Goal: Task Accomplishment & Management: Use online tool/utility

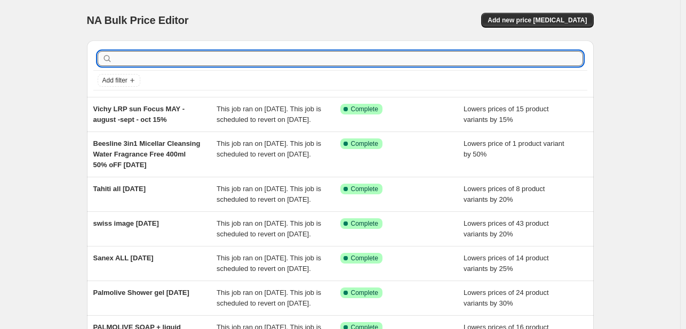
click at [213, 61] on input "text" at bounding box center [349, 58] width 468 height 15
type input "cetaphil"
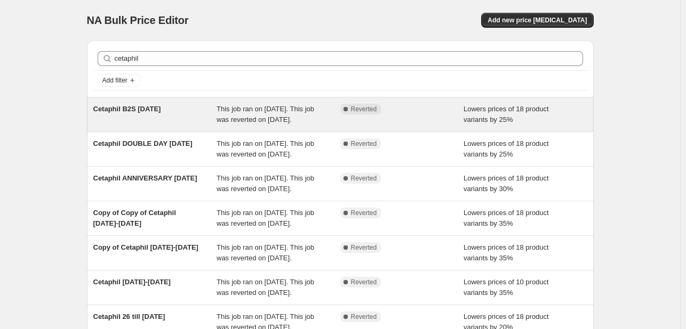
click at [174, 125] on div "Cetaphil B2S [DATE]" at bounding box center [155, 114] width 124 height 21
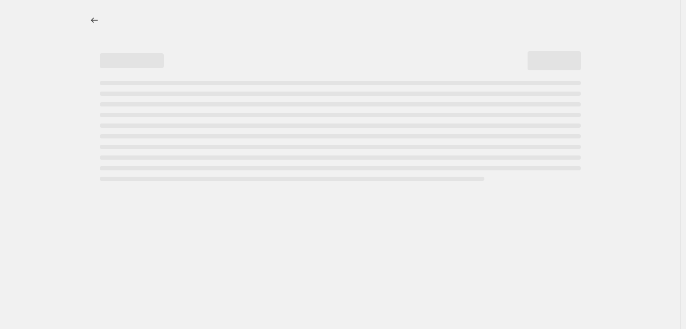
select select "percentage"
select select "tag"
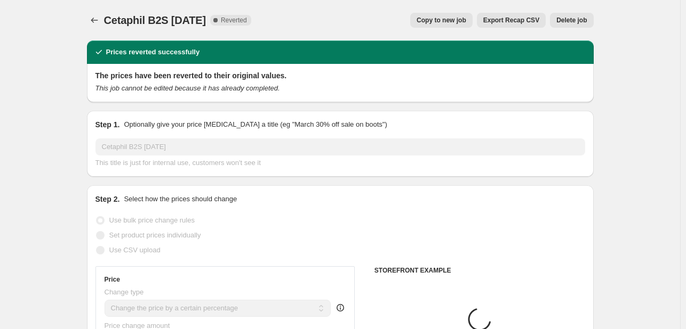
click at [447, 21] on span "Copy to new job" at bounding box center [441, 20] width 50 height 9
select select "percentage"
select select "tag"
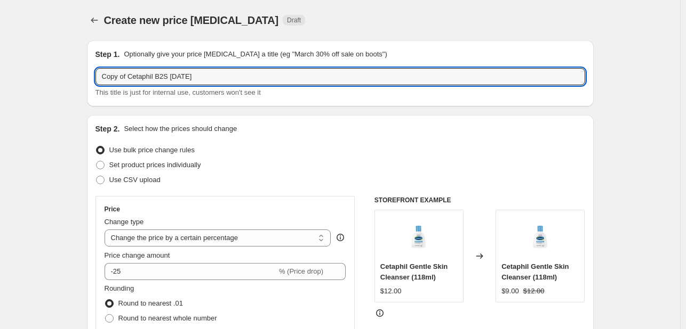
drag, startPoint x: 130, startPoint y: 77, endPoint x: 63, endPoint y: 73, distance: 66.8
type input "Cetaphil [DATE] 2-6"
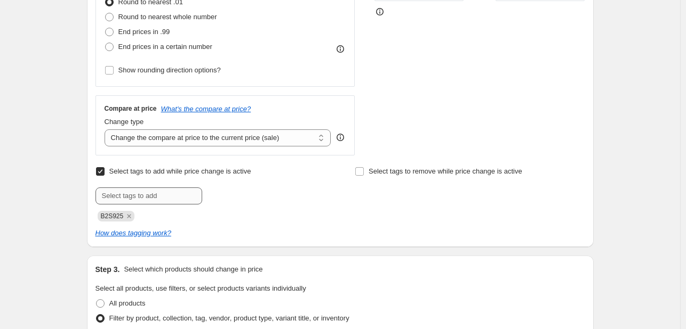
scroll to position [320, 0]
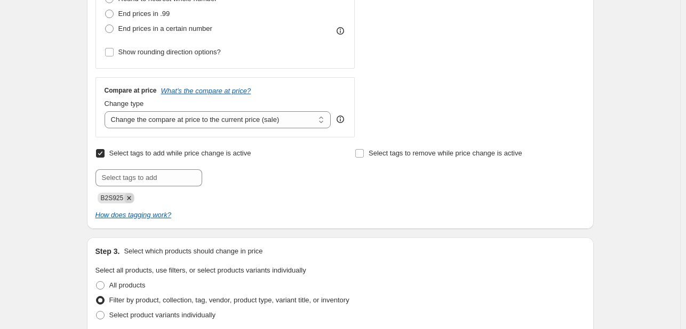
click at [132, 198] on icon "Remove B2S925" at bounding box center [129, 199] width 10 height 10
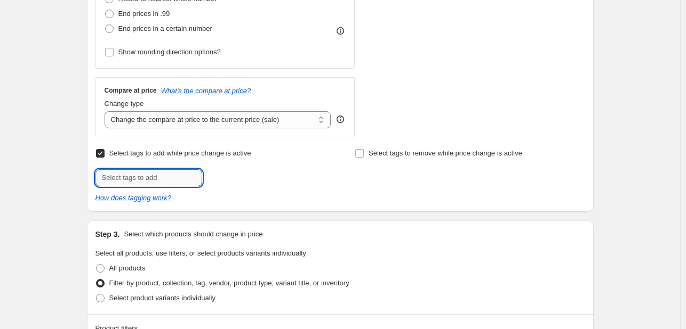
click at [134, 178] on input "text" at bounding box center [148, 178] width 107 height 17
type input "[DATE]"
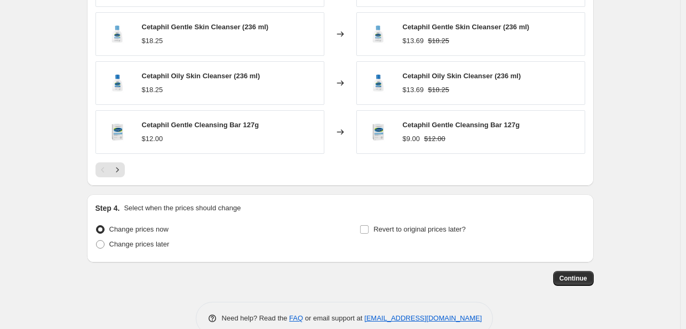
scroll to position [906, 0]
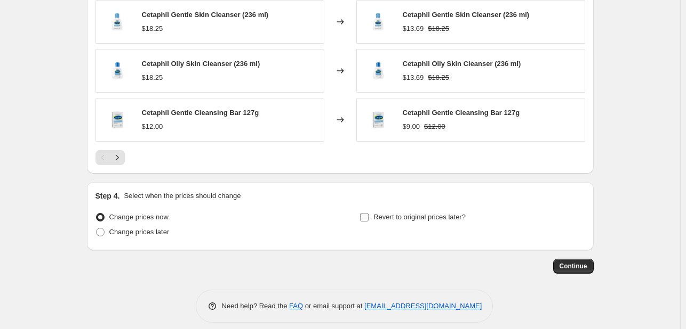
click at [375, 218] on span "Revert to original prices later?" at bounding box center [419, 217] width 92 height 8
click at [368, 218] on input "Revert to original prices later?" at bounding box center [364, 217] width 9 height 9
checkbox input "true"
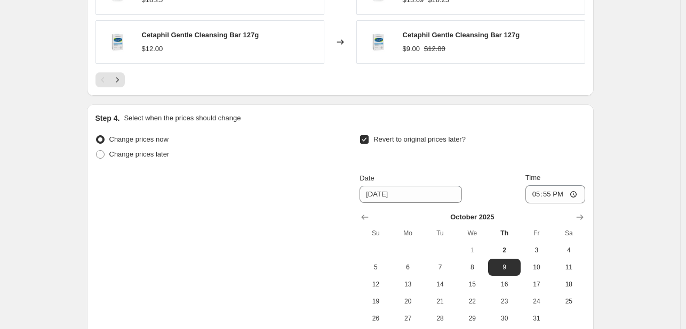
scroll to position [1097, 0]
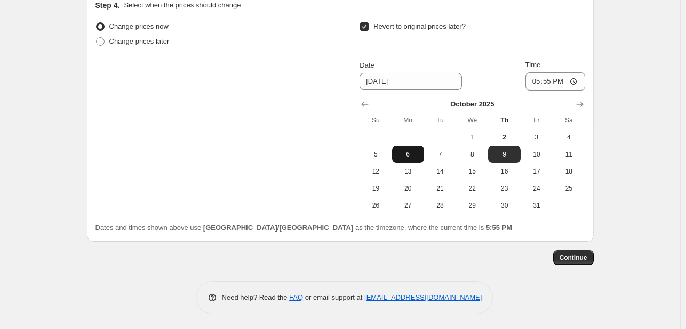
click at [410, 154] on span "6" at bounding box center [407, 154] width 23 height 9
type input "[DATE]"
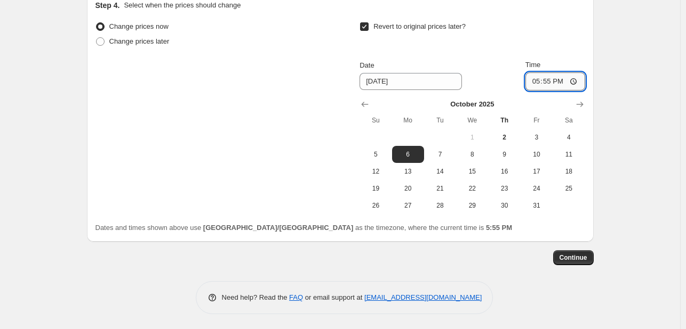
click at [536, 81] on input "17:55" at bounding box center [555, 81] width 60 height 18
type input "23:55"
click at [569, 257] on span "Continue" at bounding box center [573, 258] width 28 height 9
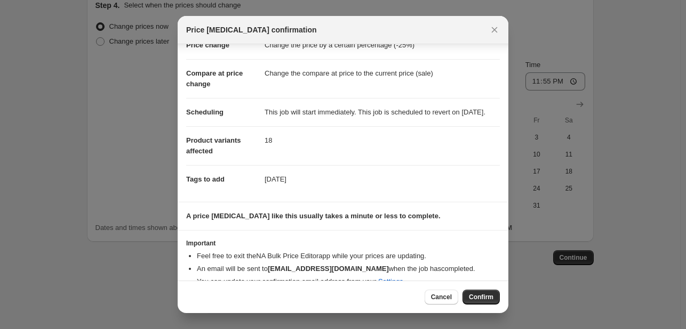
scroll to position [59, 0]
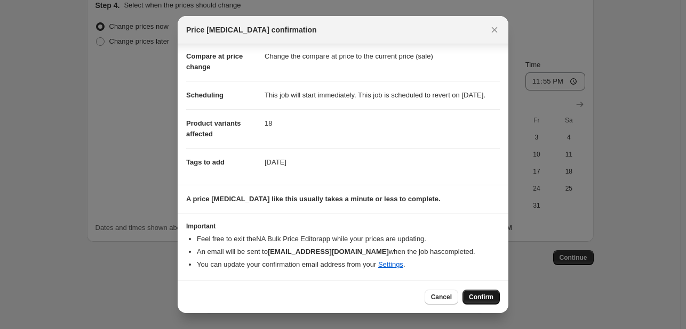
click at [484, 296] on span "Confirm" at bounding box center [481, 297] width 25 height 9
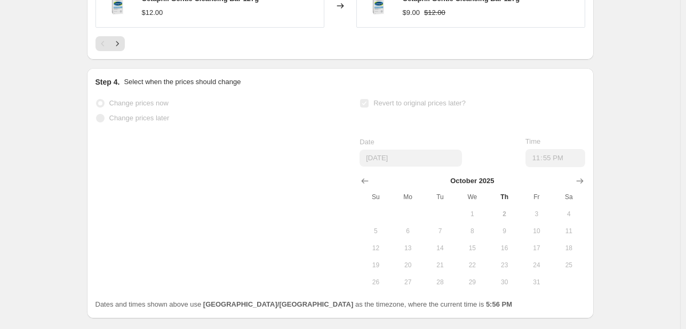
select select "percentage"
select select "tag"
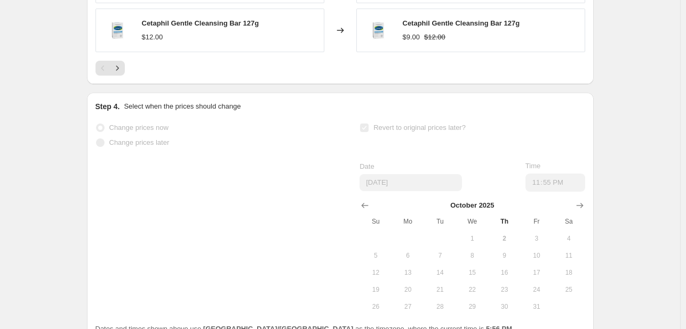
scroll to position [0, 0]
